Goal: Task Accomplishment & Management: Complete application form

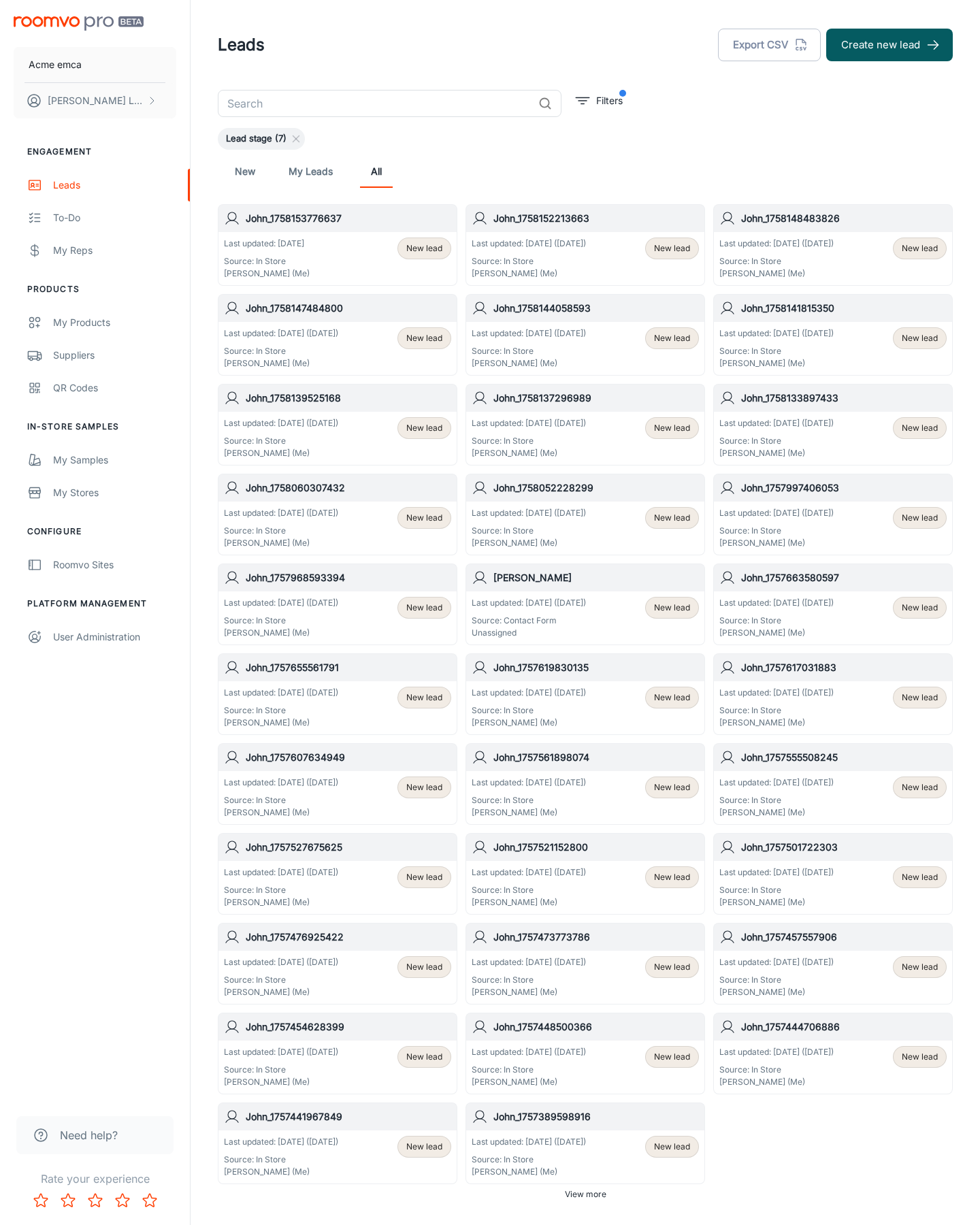
click at [890, 45] on button "Create new lead" at bounding box center [889, 45] width 127 height 33
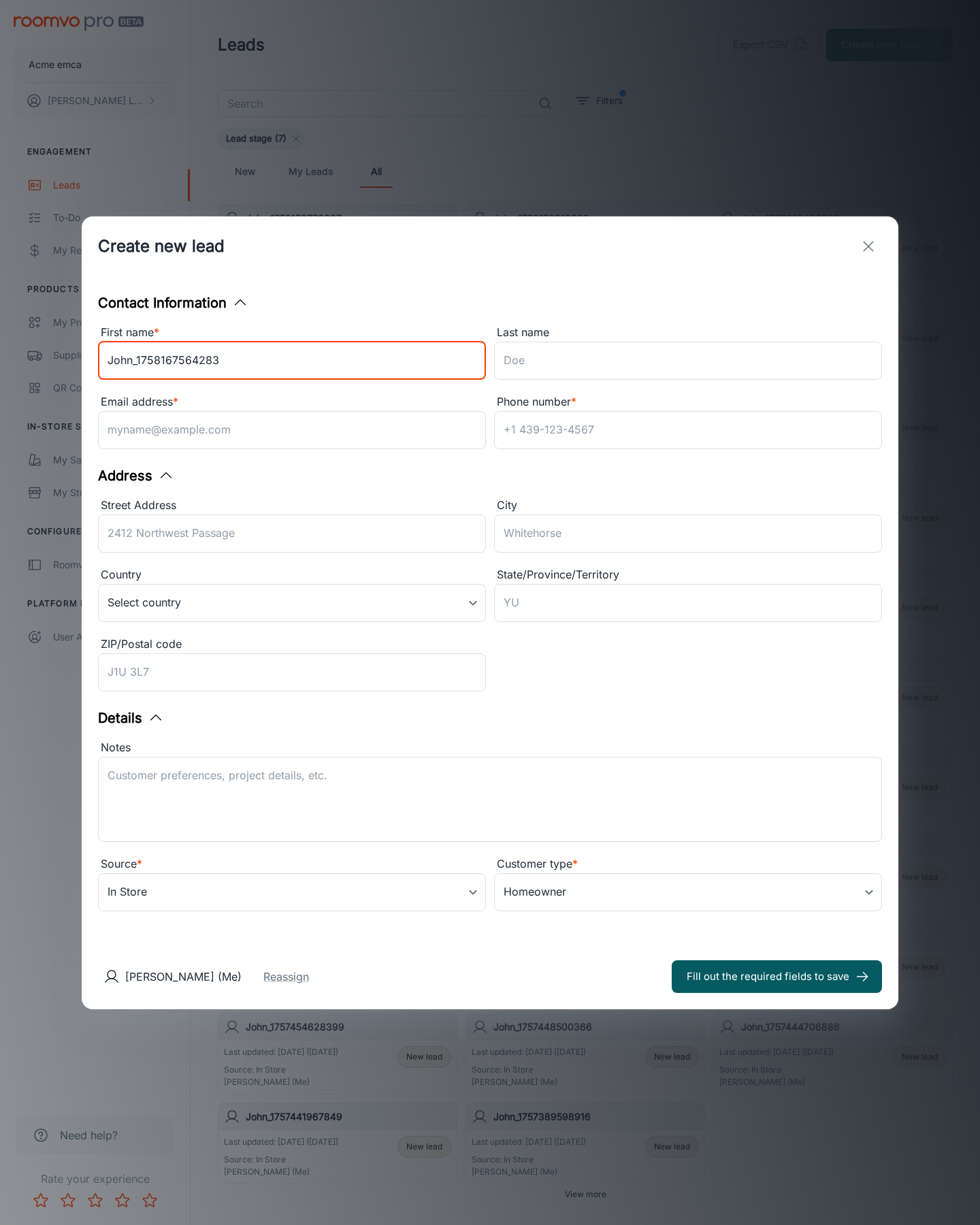
type input "John_1758167564283"
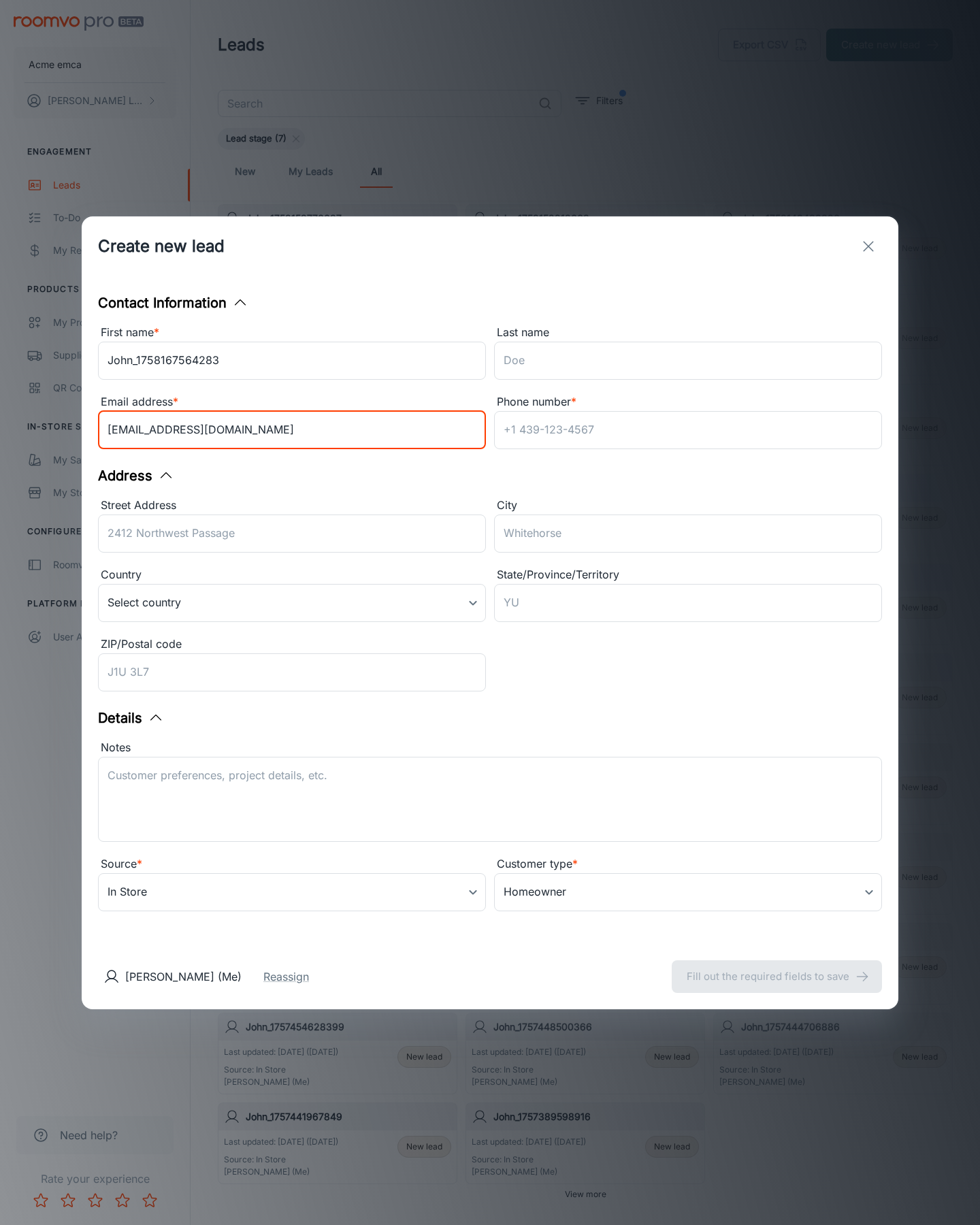
type input "[EMAIL_ADDRESS][DOMAIN_NAME]"
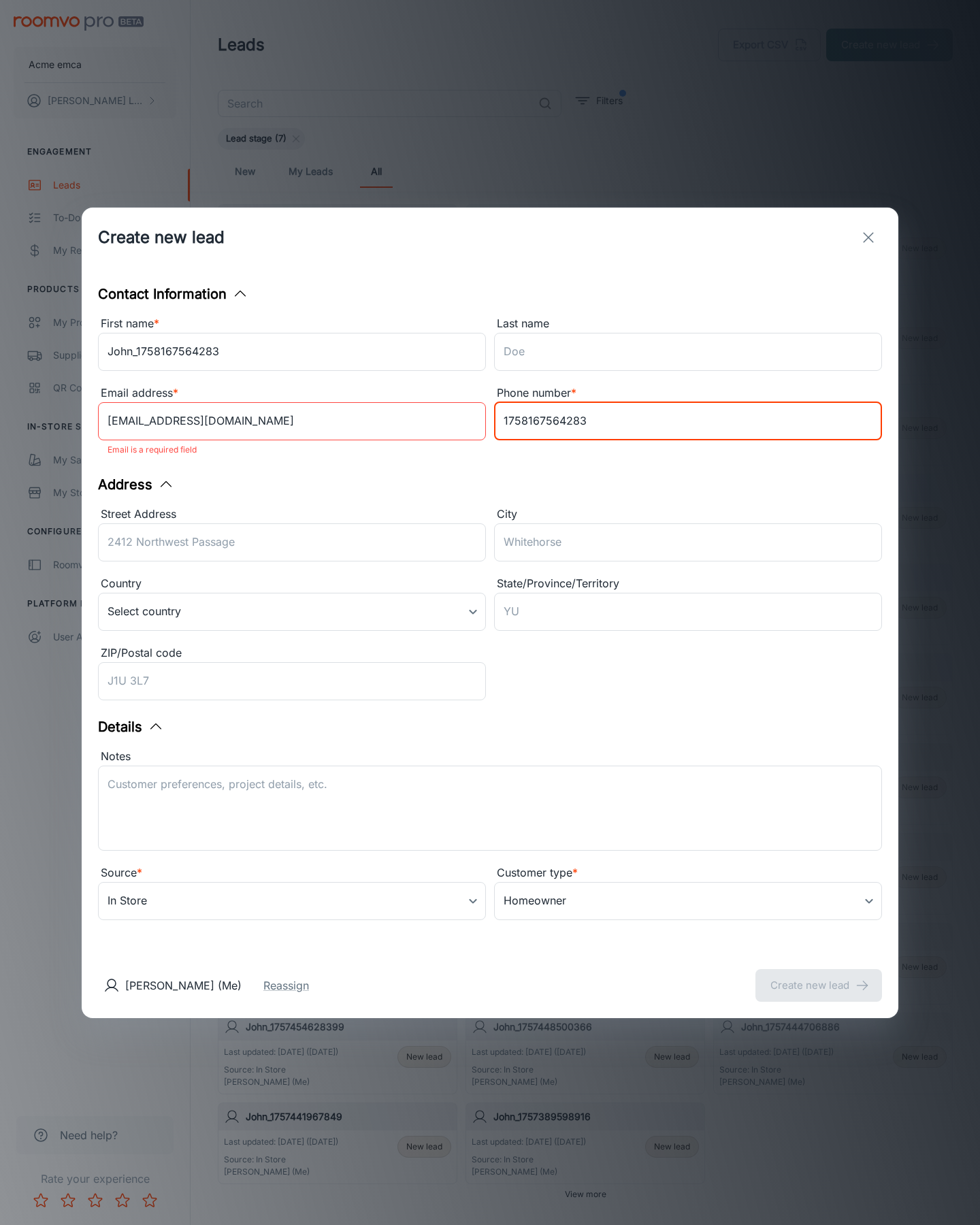
type input "1758167564283"
click at [819, 976] on button "Create new lead" at bounding box center [818, 986] width 127 height 33
